Goal: Information Seeking & Learning: Learn about a topic

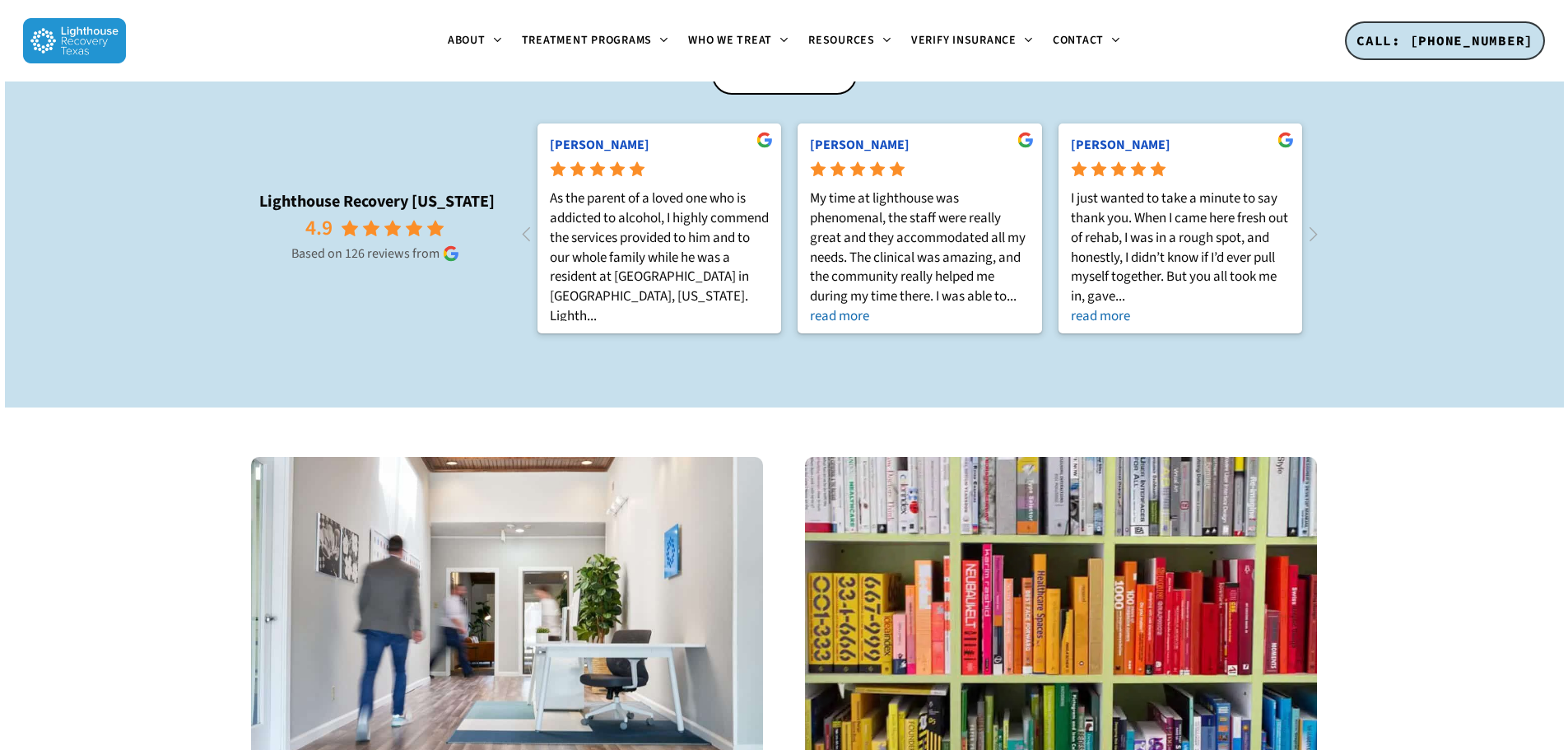
scroll to position [2059, 0]
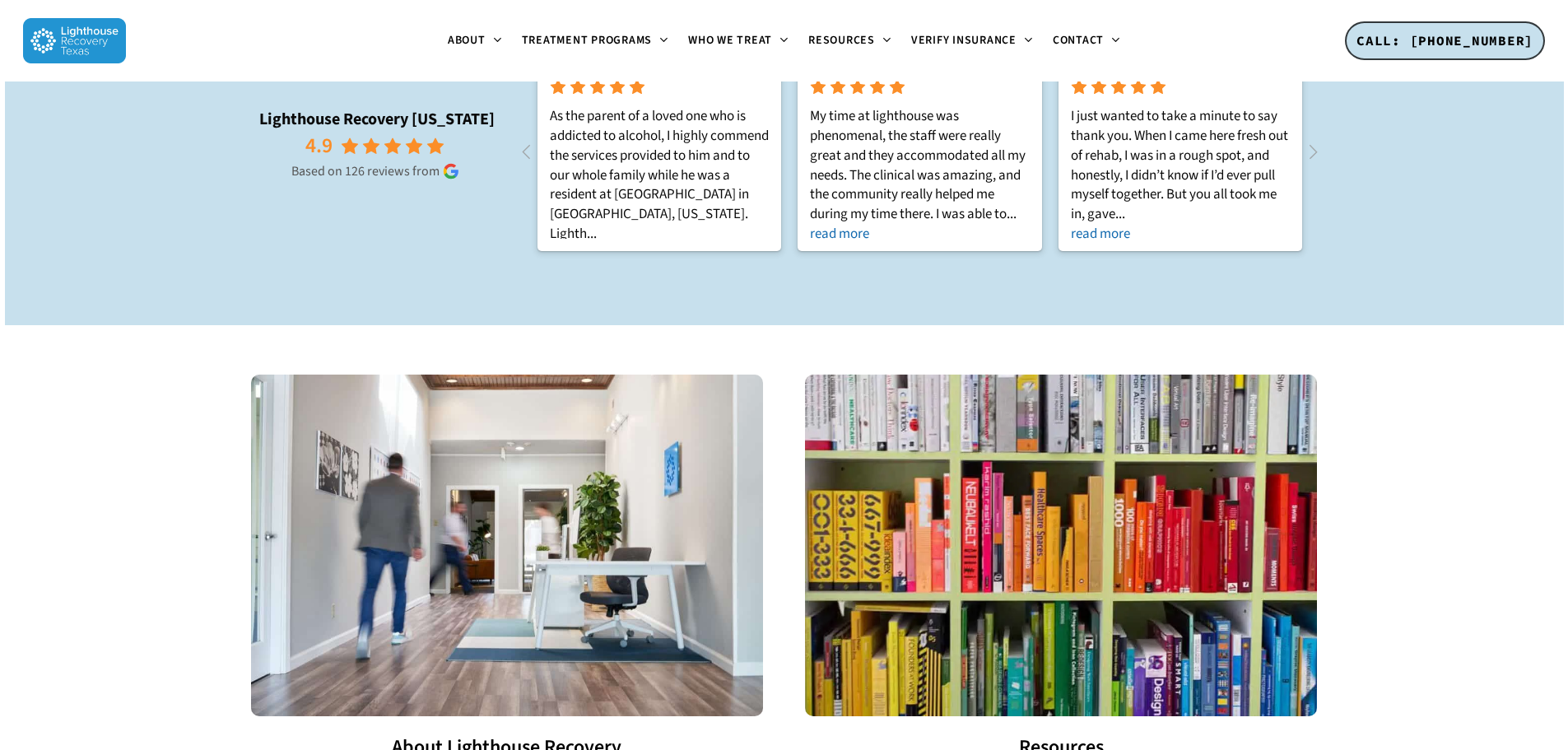
click at [1001, 468] on img at bounding box center [1061, 545] width 511 height 341
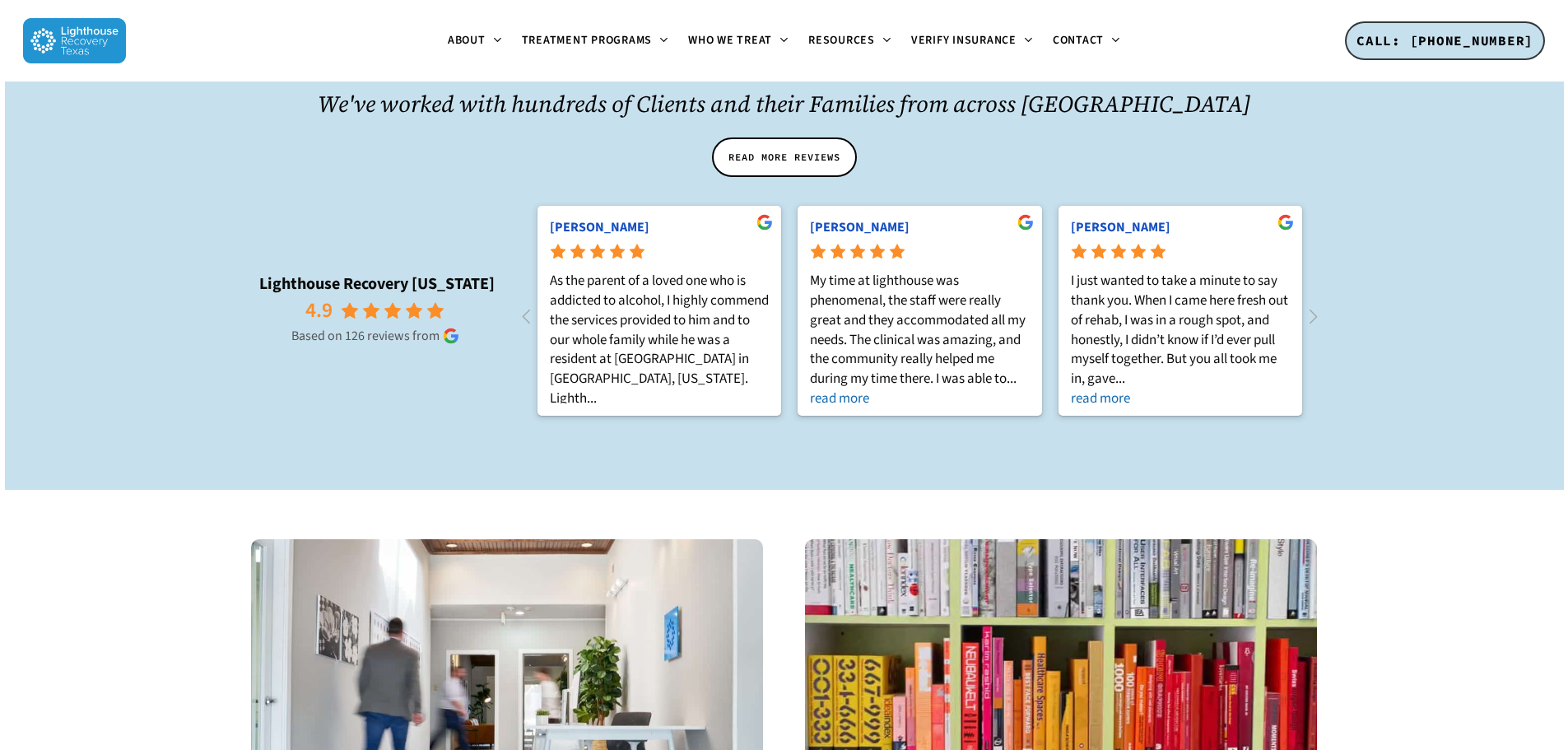
scroll to position [2142, 0]
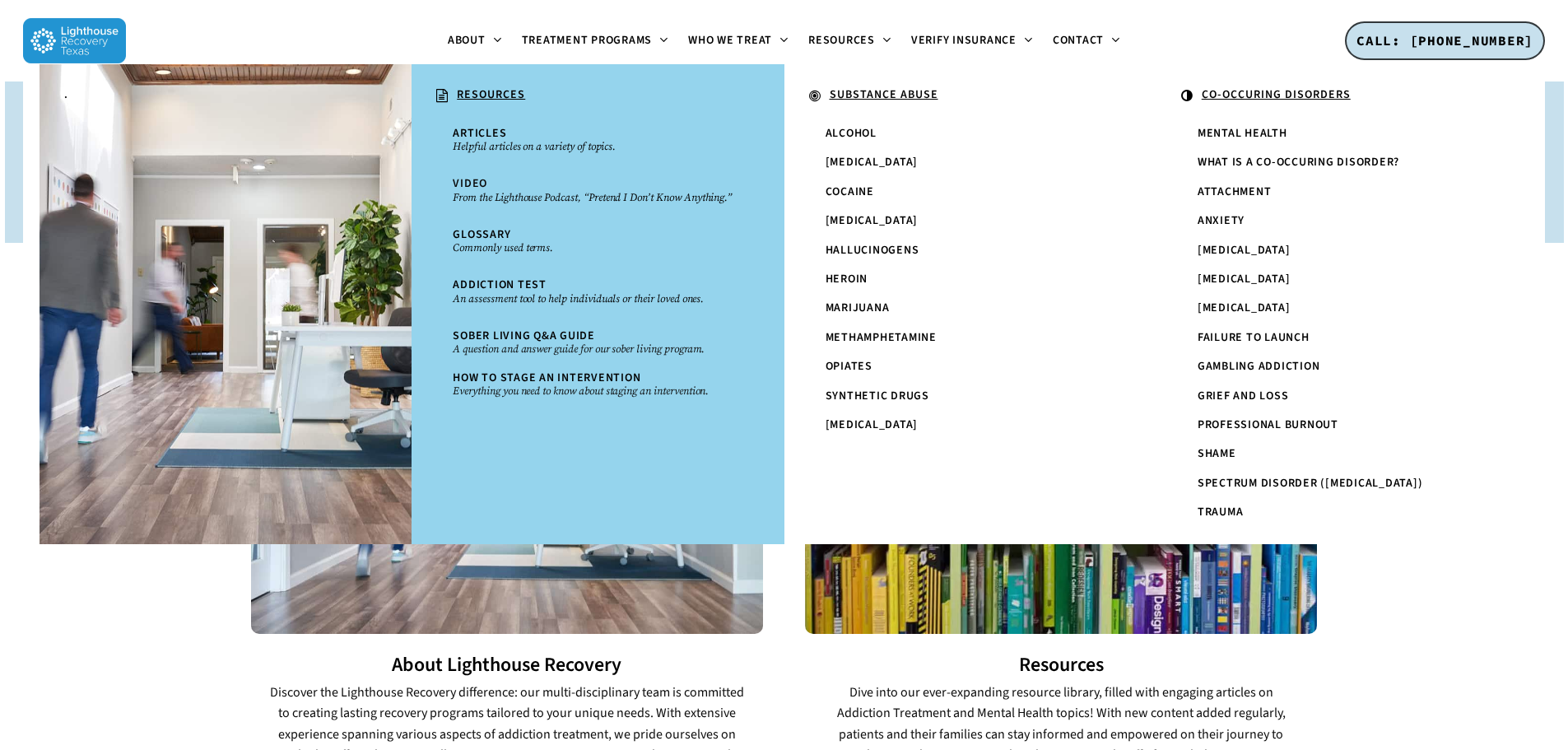
click at [878, 92] on u "SUBSTANCE ABUSE" at bounding box center [885, 94] width 109 height 16
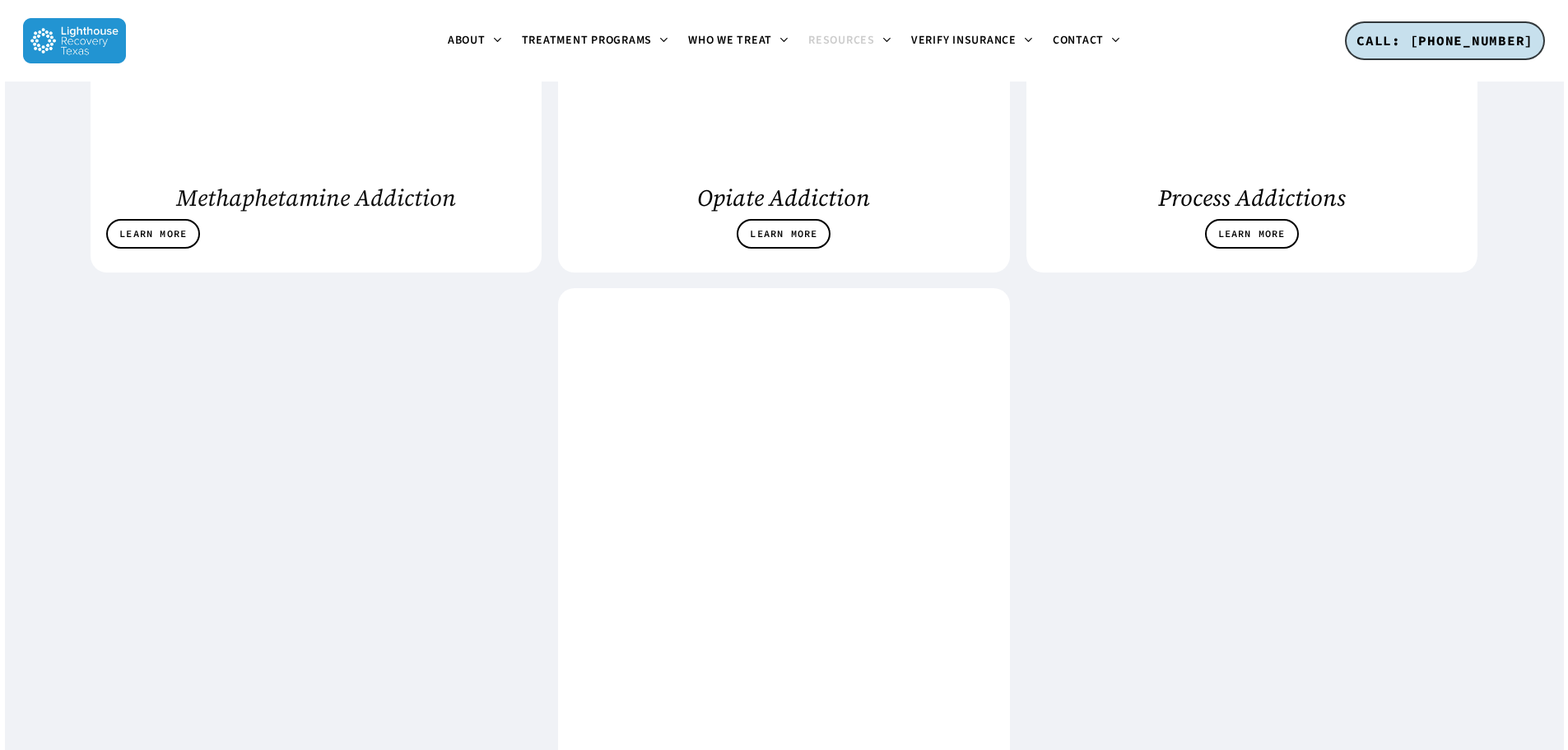
scroll to position [2718, 0]
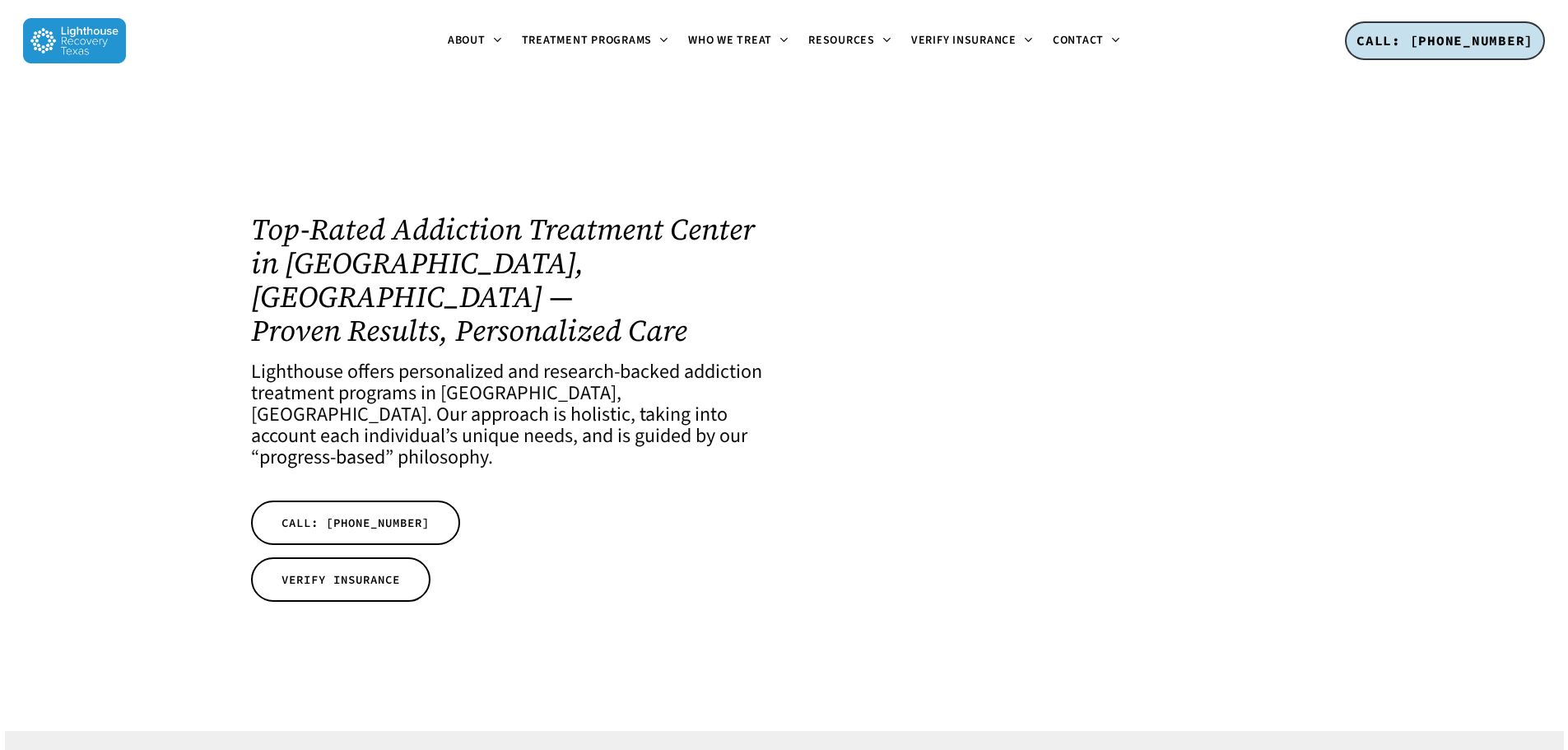
scroll to position [2151, 0]
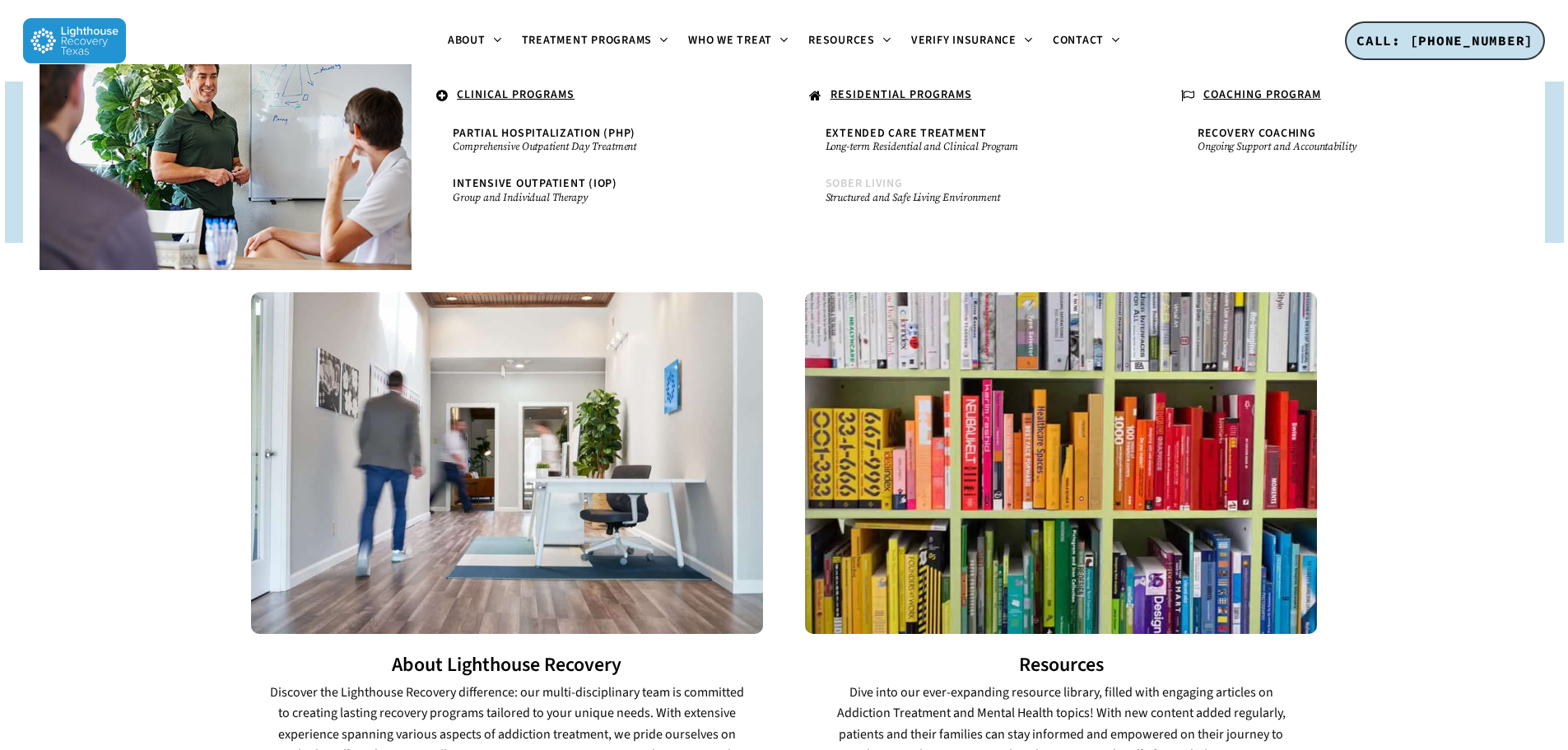
click at [879, 173] on link "Sober Living Structured and Safe Living Environment" at bounding box center [971, 191] width 306 height 42
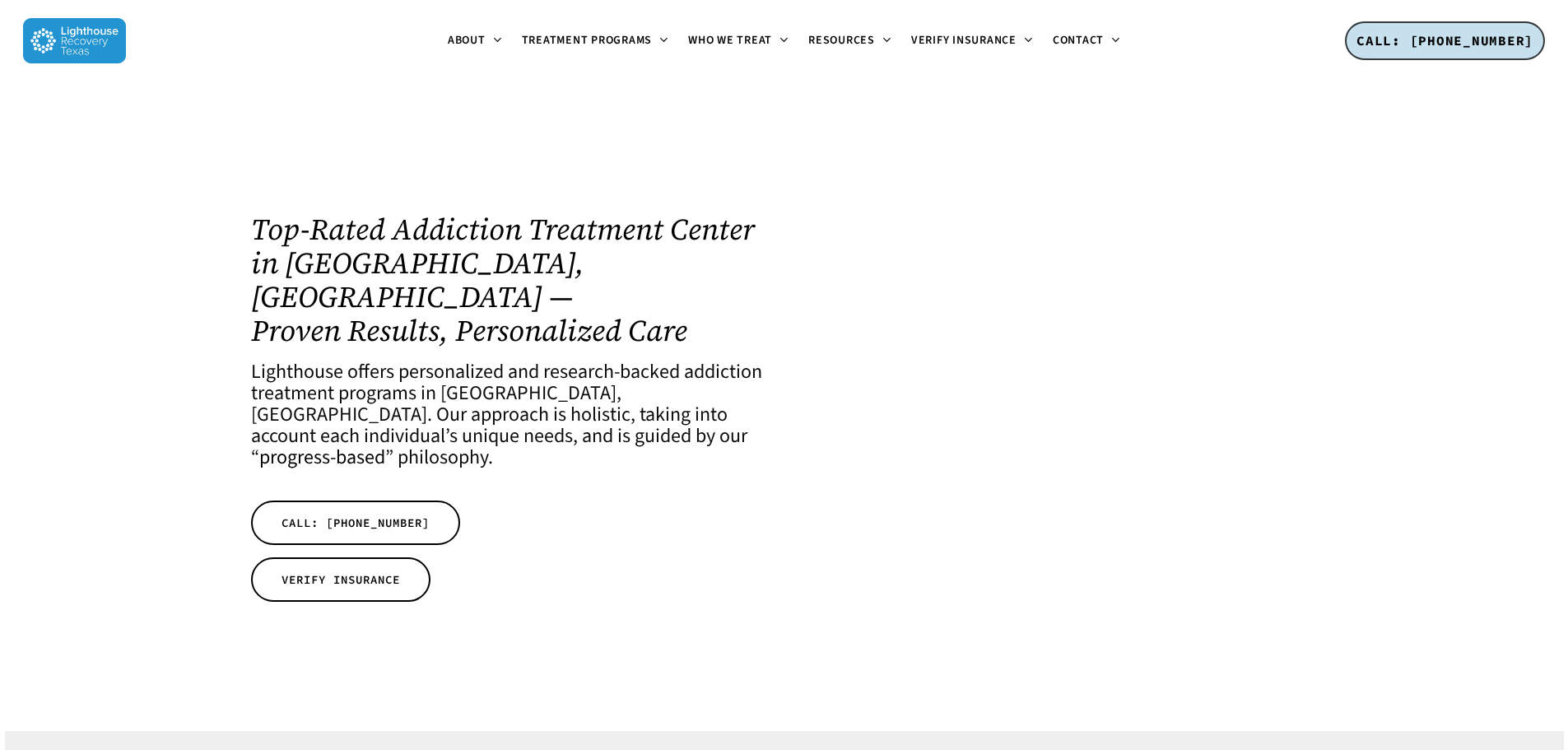
scroll to position [2151, 0]
